Goal: Information Seeking & Learning: Learn about a topic

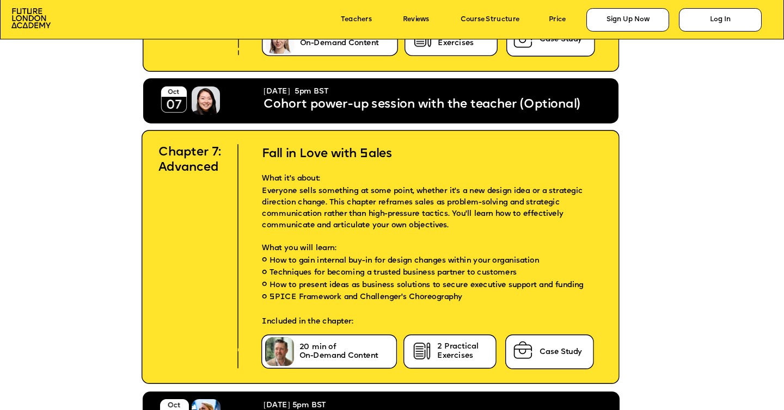
scroll to position [4863, 0]
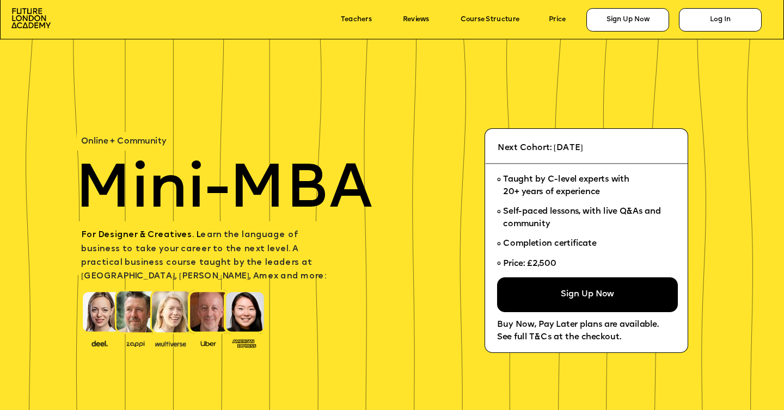
click at [95, 320] on img at bounding box center [102, 312] width 43 height 45
drag, startPoint x: 96, startPoint y: 320, endPoint x: 108, endPoint y: 319, distance: 12.6
click at [96, 320] on img at bounding box center [102, 312] width 43 height 45
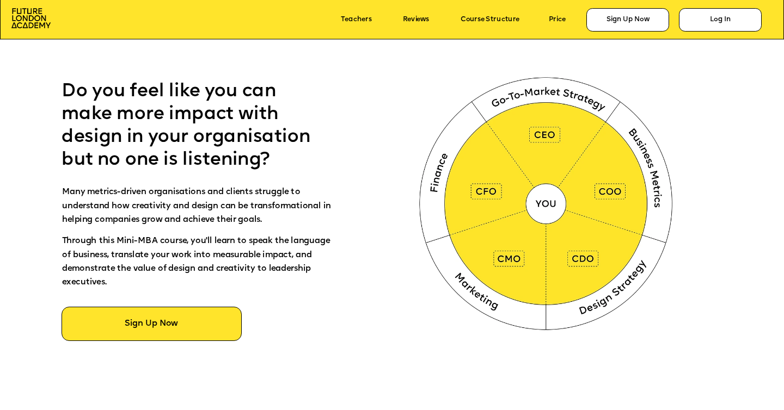
scroll to position [507, 0]
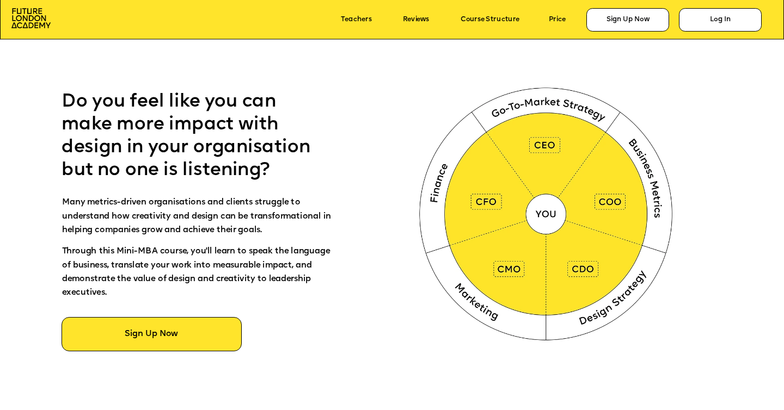
drag, startPoint x: 544, startPoint y: 209, endPoint x: 500, endPoint y: 213, distance: 44.2
click at [544, 209] on img at bounding box center [548, 212] width 292 height 293
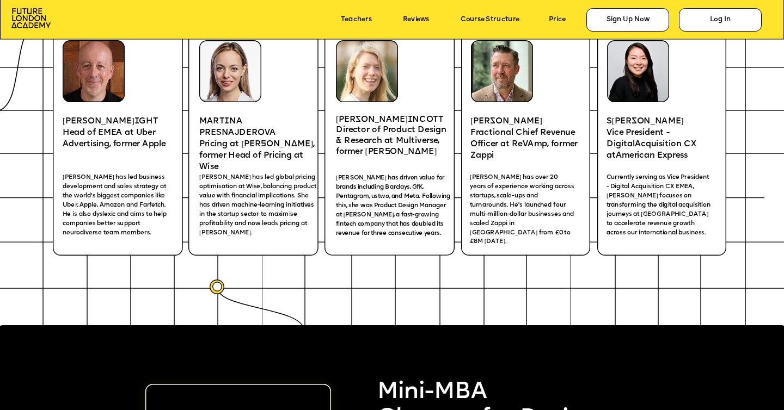
scroll to position [1600, 0]
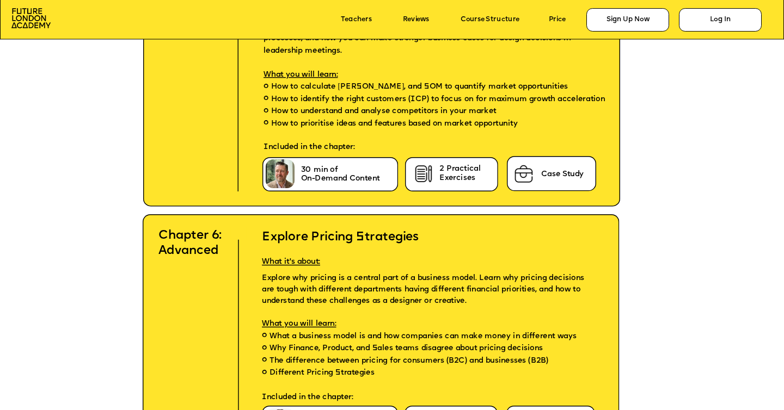
scroll to position [3654, 0]
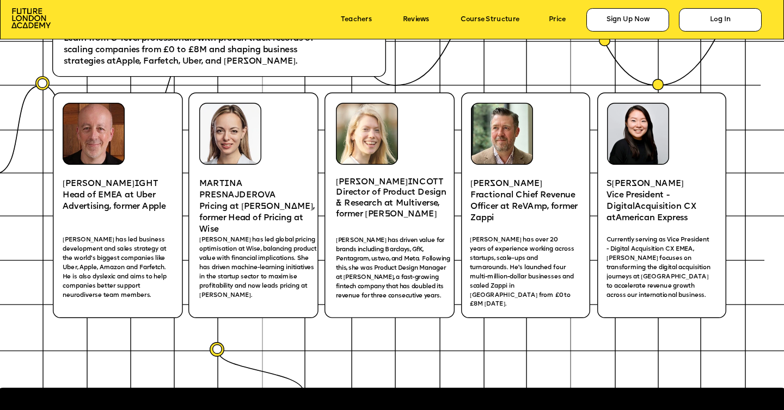
scroll to position [1574, 0]
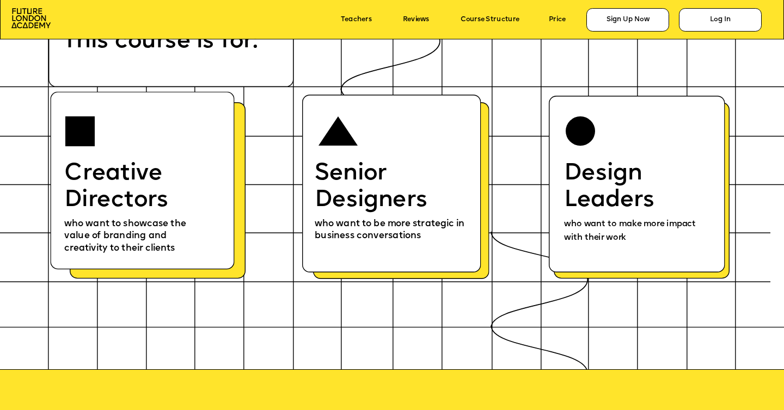
scroll to position [4776, 0]
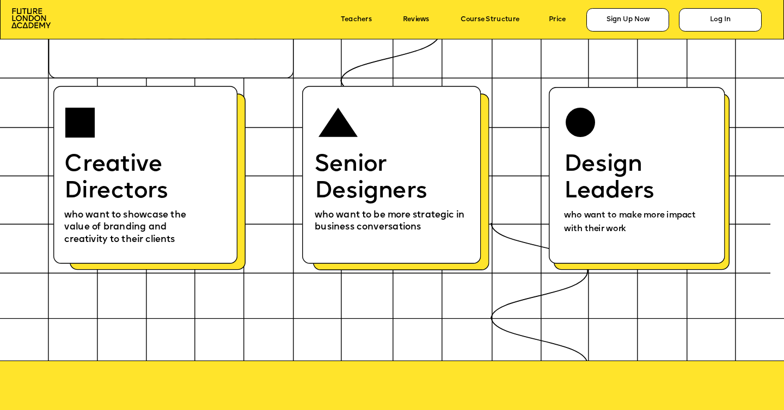
click at [119, 207] on p "who want to showcase the value of branding and creativity to their clients" at bounding box center [132, 226] width 137 height 41
click at [450, 207] on p "who want to be more strategic in business conversations" at bounding box center [392, 220] width 155 height 28
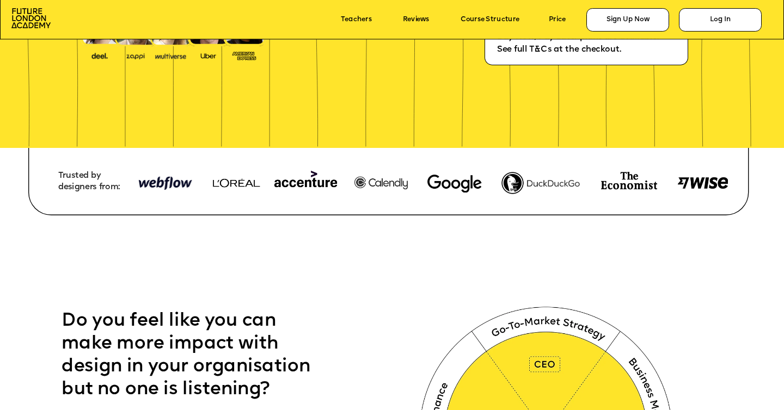
scroll to position [285, 0]
